Goal: Information Seeking & Learning: Learn about a topic

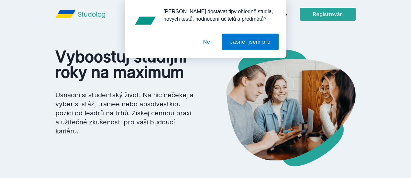
click at [210, 40] on font "Ne" at bounding box center [206, 41] width 7 height 5
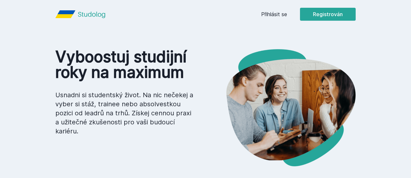
click at [287, 12] on font "Přihlásit se" at bounding box center [274, 14] width 26 height 6
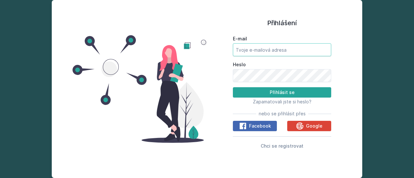
click at [277, 49] on input "E-mail" at bounding box center [282, 49] width 98 height 13
click at [233, 87] on button "Přihlásit se" at bounding box center [282, 92] width 98 height 10
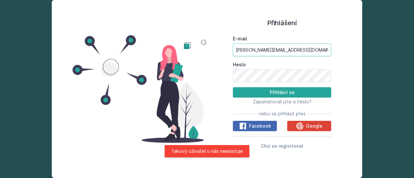
click at [294, 52] on input "[PERSON_NAME][EMAIL_ADDRESS][DOMAIN_NAME]" at bounding box center [282, 49] width 98 height 13
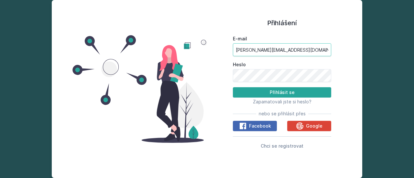
click at [252, 50] on input "[PERSON_NAME][EMAIL_ADDRESS][DOMAIN_NAME]" at bounding box center [282, 49] width 98 height 13
type input "[EMAIL_ADDRESS][DOMAIN_NAME]"
click at [233, 87] on button "Přihlásit se" at bounding box center [282, 92] width 98 height 10
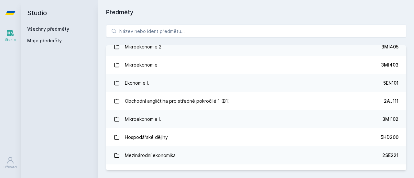
scroll to position [98, 0]
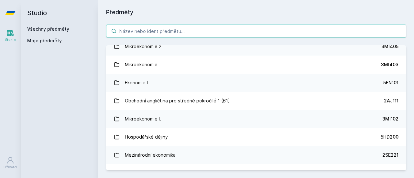
click at [135, 30] on input "search" at bounding box center [256, 31] width 300 height 13
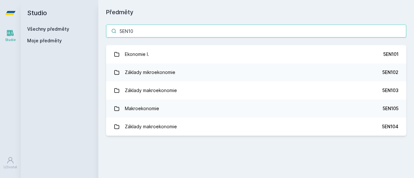
scroll to position [0, 0]
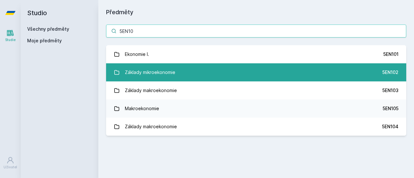
type input "5EN10"
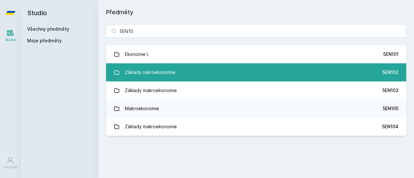
click at [320, 81] on link "Základy mikroekonomie 5EN102" at bounding box center [256, 72] width 300 height 18
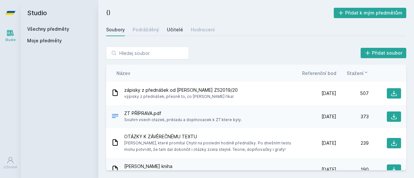
click at [173, 24] on link "Učitelé" at bounding box center [175, 29] width 16 height 13
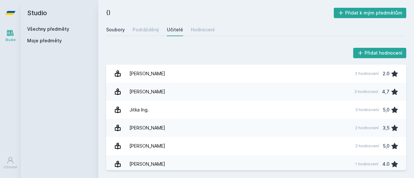
click at [118, 28] on font "Soubory" at bounding box center [115, 29] width 19 height 5
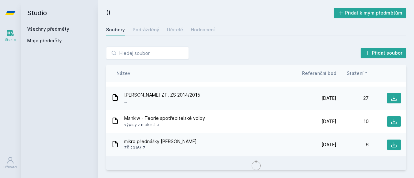
scroll to position [297, 0]
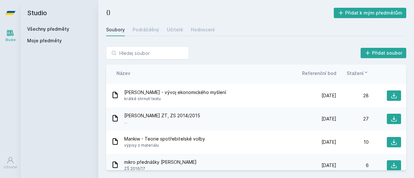
click at [35, 27] on font "Všechny předměty" at bounding box center [48, 28] width 42 height 5
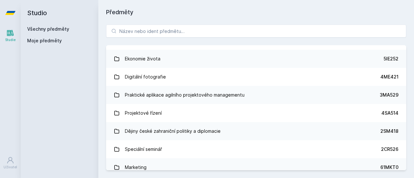
scroll to position [6210, 0]
click at [44, 38] on font "Moje předměty" at bounding box center [44, 40] width 35 height 5
click at [45, 43] on span "Moje předměty" at bounding box center [44, 41] width 35 height 6
click at [38, 41] on font "Moje předměty" at bounding box center [44, 40] width 35 height 5
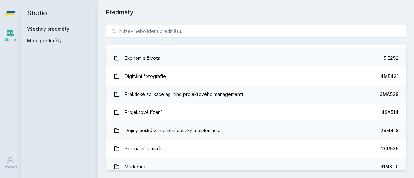
click at [38, 41] on font "Moje předměty" at bounding box center [44, 40] width 35 height 5
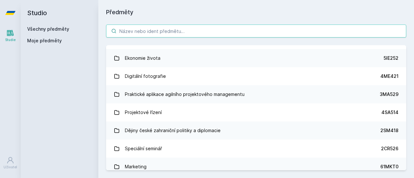
click at [216, 36] on input "search" at bounding box center [256, 31] width 300 height 13
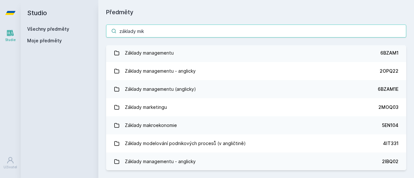
scroll to position [0, 0]
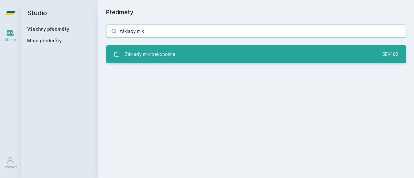
type input "základy mik"
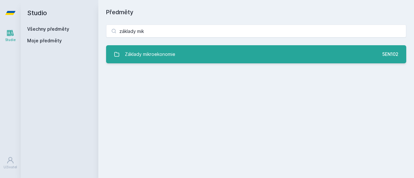
click at [219, 46] on link "Základy mikroekonomie 5EN102" at bounding box center [256, 54] width 300 height 18
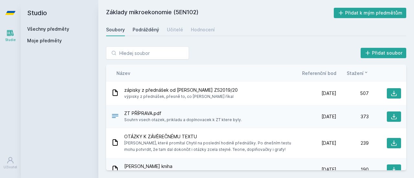
click at [156, 30] on font "Podrážděný" at bounding box center [146, 29] width 27 height 5
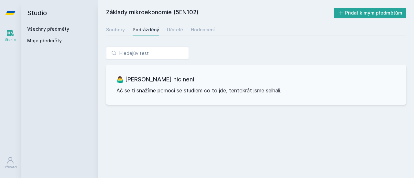
click at [165, 30] on div "Soubory Podrážděný Učitelé Hodnocení" at bounding box center [256, 29] width 300 height 13
click at [169, 30] on font "Učitelé" at bounding box center [175, 29] width 16 height 5
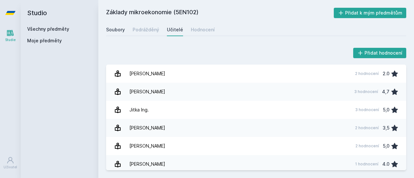
click at [117, 29] on font "Soubory" at bounding box center [115, 29] width 19 height 5
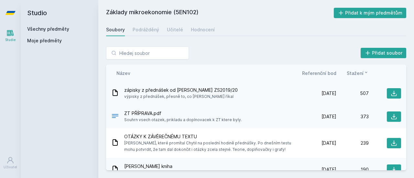
click at [242, 95] on div "zápisky z přednášek od [PERSON_NAME] ​​ZS2019/20 výpisky z přednášek, přesně to…" at bounding box center [207, 93] width 193 height 13
click at [195, 95] on font "výpisky z přednášek, přesně to, co [PERSON_NAME] říkal" at bounding box center [178, 96] width 109 height 5
click at [389, 90] on button at bounding box center [394, 93] width 14 height 10
